Goal: Find specific page/section: Find specific page/section

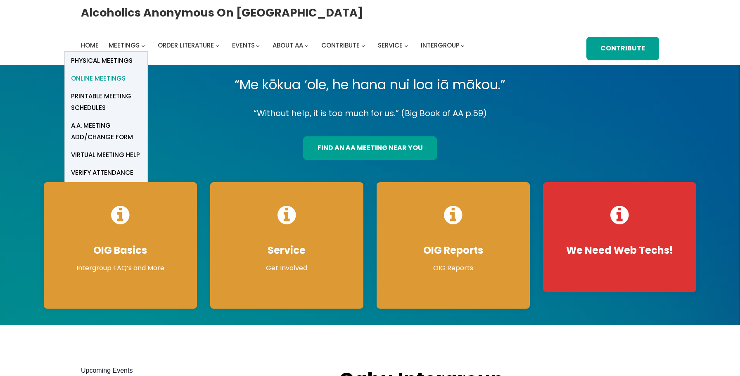
click at [108, 77] on span "Online Meetings" at bounding box center [98, 79] width 55 height 12
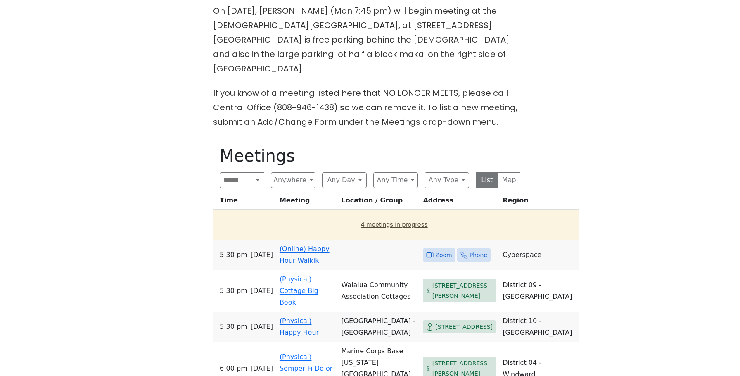
scroll to position [369, 0]
click at [302, 245] on link "(Online) Happy Hour Waikiki" at bounding box center [305, 254] width 50 height 19
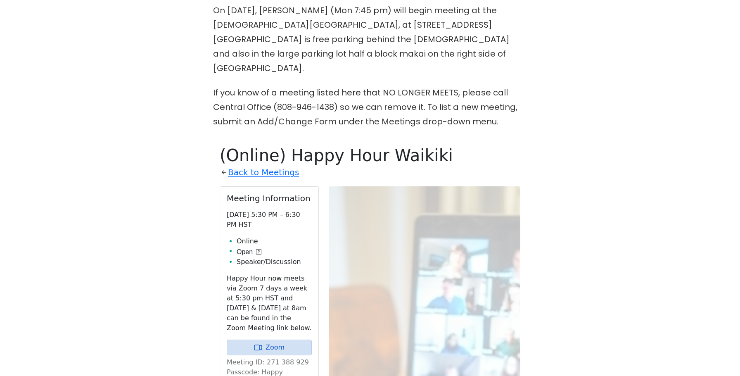
scroll to position [478, 0]
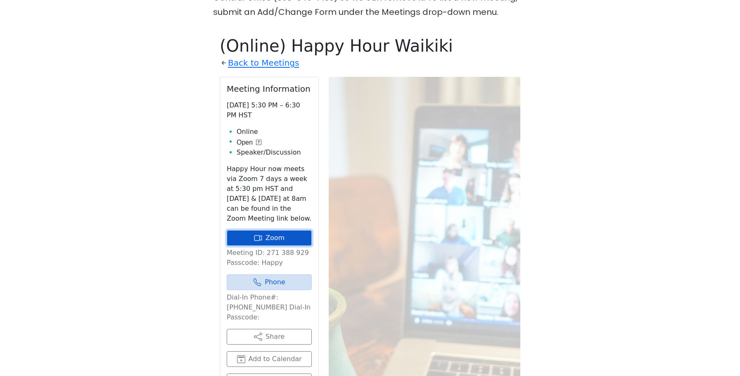
click at [258, 235] on icon at bounding box center [258, 238] width 6 height 6
